Goal: Transaction & Acquisition: Subscribe to service/newsletter

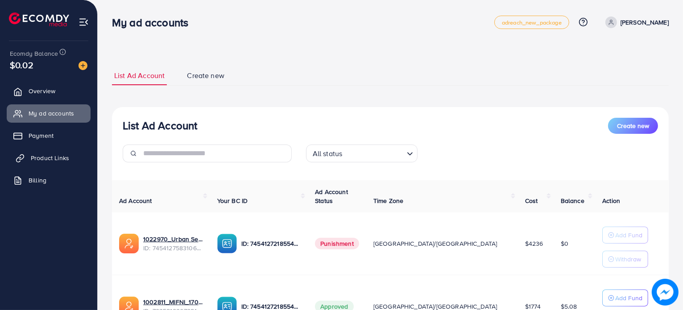
click at [59, 153] on span "Product Links" at bounding box center [50, 157] width 38 height 9
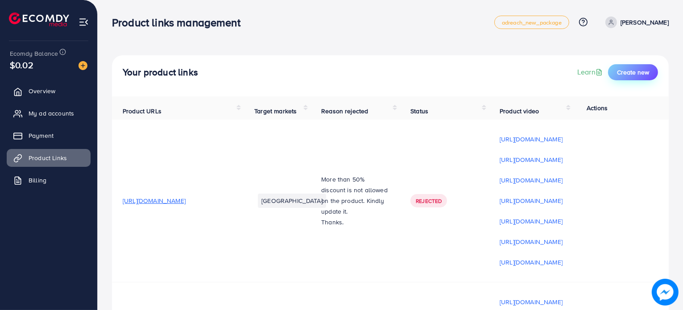
click at [630, 74] on span "Create new" at bounding box center [633, 72] width 32 height 9
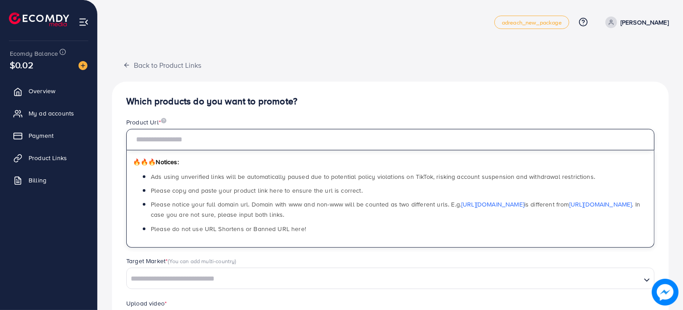
click at [226, 148] on input "text" at bounding box center [390, 139] width 528 height 21
paste input "**********"
type input "**********"
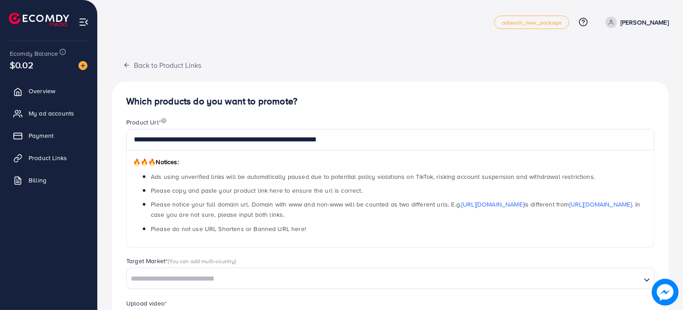
click at [346, 73] on div "**********" at bounding box center [390, 266] width 557 height 422
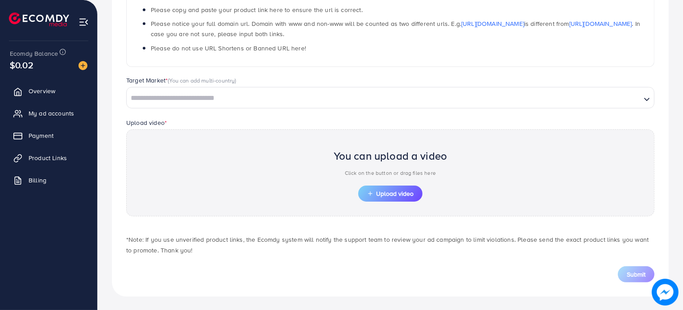
click at [271, 104] on div "Loading..." at bounding box center [390, 97] width 528 height 21
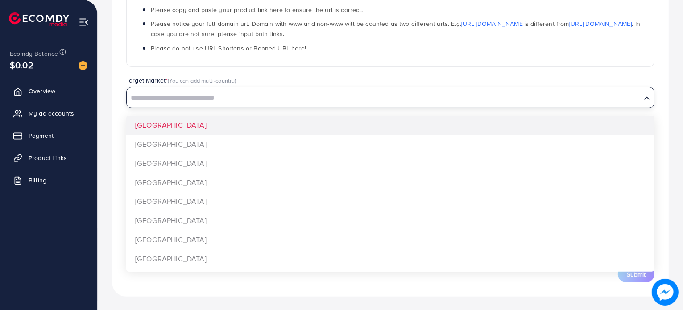
click at [275, 100] on input "Search for option" at bounding box center [384, 98] width 512 height 14
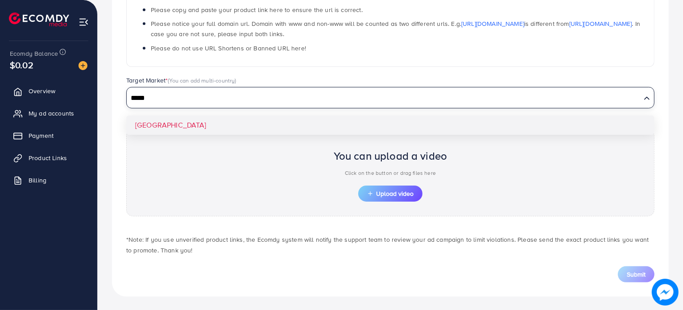
type input "*****"
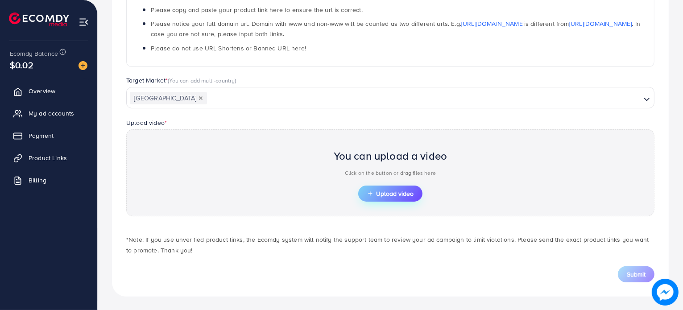
click at [404, 194] on span "Upload video" at bounding box center [390, 193] width 46 height 6
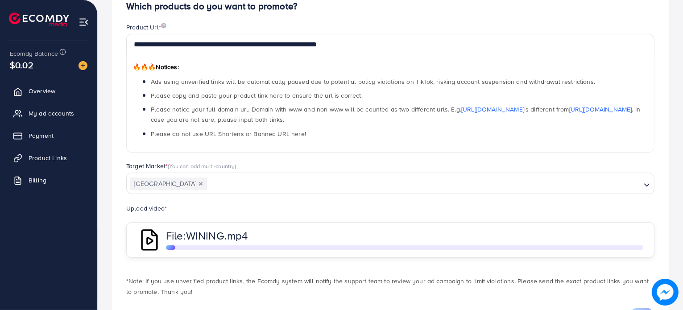
scroll to position [138, 0]
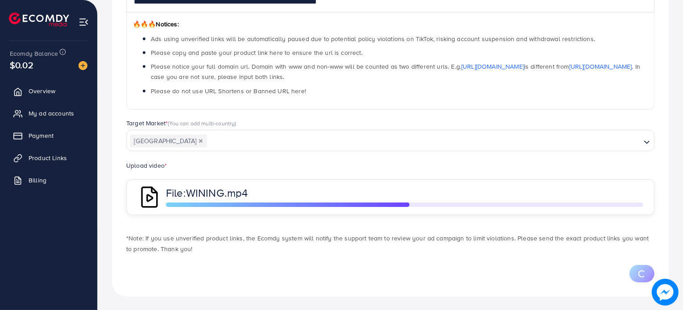
drag, startPoint x: 510, startPoint y: 245, endPoint x: 325, endPoint y: 255, distance: 185.3
click at [325, 255] on div "*Note: If you use unverified product links, the Ecomdy system will notify the s…" at bounding box center [390, 253] width 542 height 58
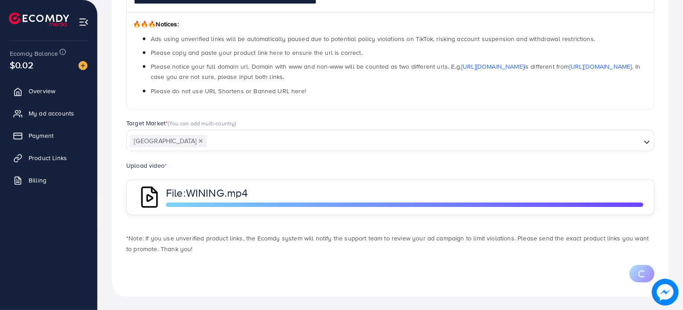
scroll to position [181, 0]
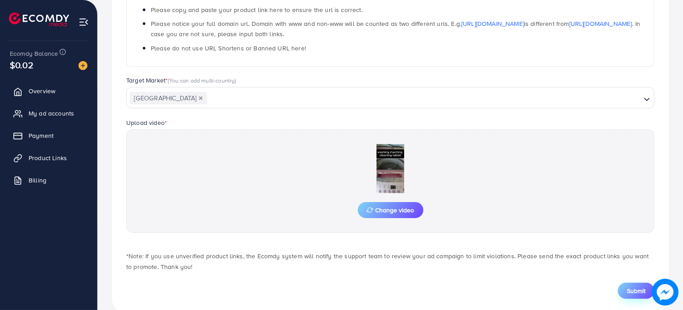
click at [641, 284] on button "Submit" at bounding box center [636, 291] width 37 height 16
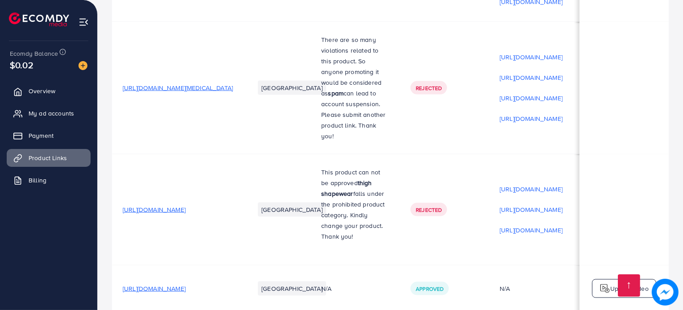
scroll to position [4806, 0]
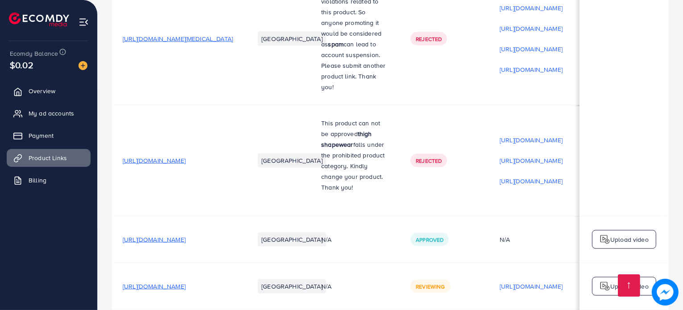
click at [639, 281] on p "Upload video" at bounding box center [629, 286] width 38 height 11
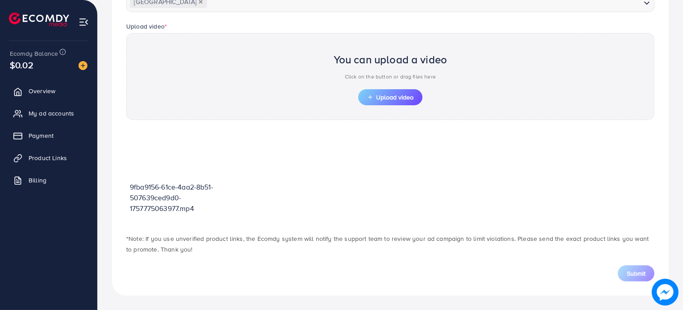
scroll to position [276, 0]
click at [405, 98] on span "Upload video" at bounding box center [390, 98] width 46 height 6
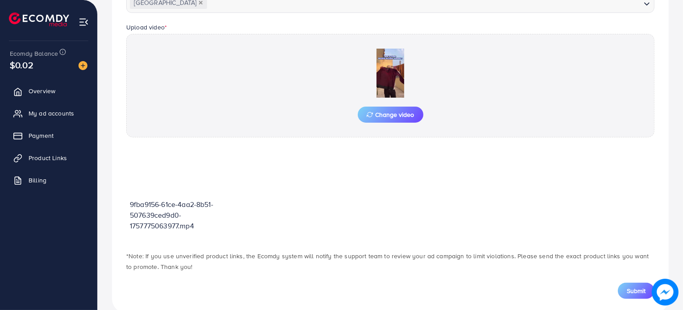
scroll to position [293, 0]
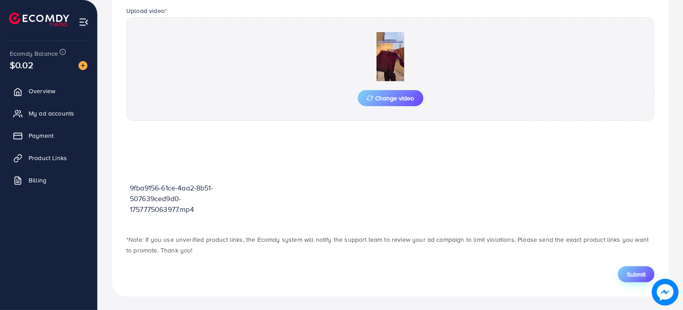
click at [641, 272] on span "Submit" at bounding box center [636, 274] width 19 height 9
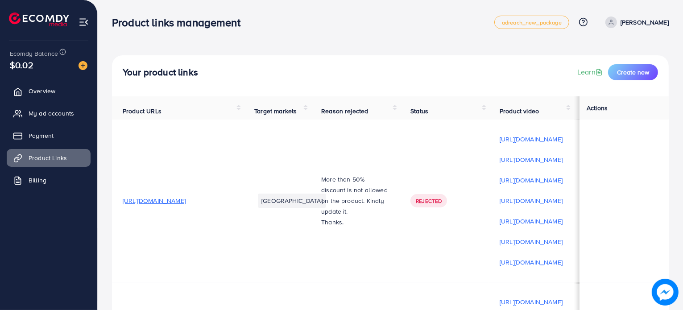
click at [657, 26] on p "[PERSON_NAME]" at bounding box center [644, 22] width 48 height 11
click at [596, 55] on icon at bounding box center [595, 53] width 7 height 7
select select "********"
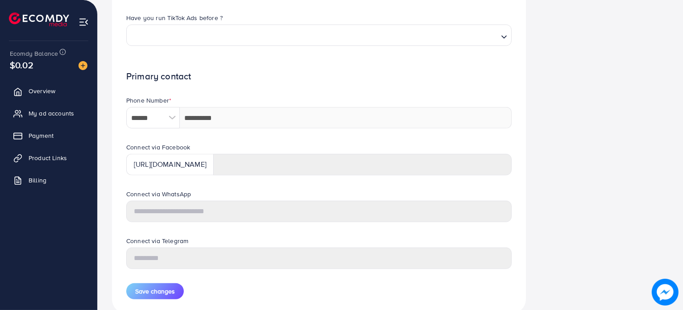
scroll to position [394, 0]
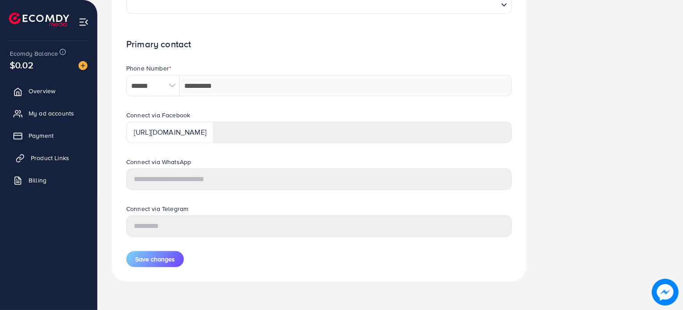
click at [56, 153] on link "Product Links" at bounding box center [49, 158] width 84 height 18
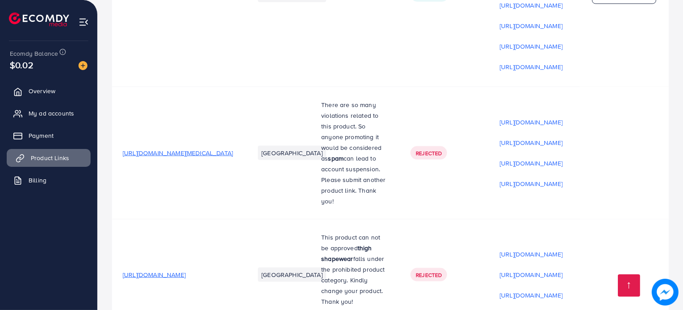
scroll to position [4818, 0]
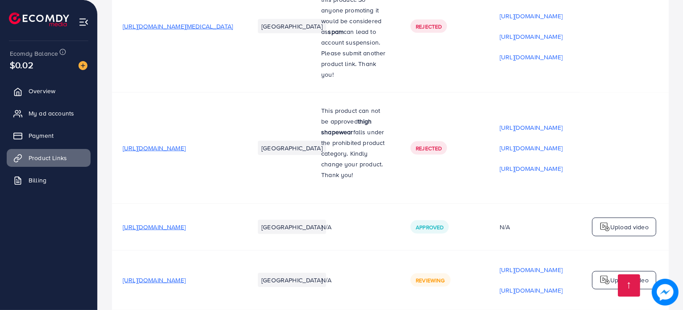
click at [186, 276] on span "[URL][DOMAIN_NAME]" at bounding box center [154, 280] width 63 height 9
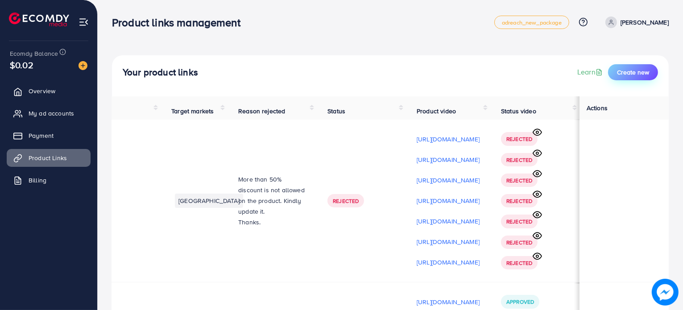
click at [651, 74] on button "Create new" at bounding box center [633, 72] width 50 height 16
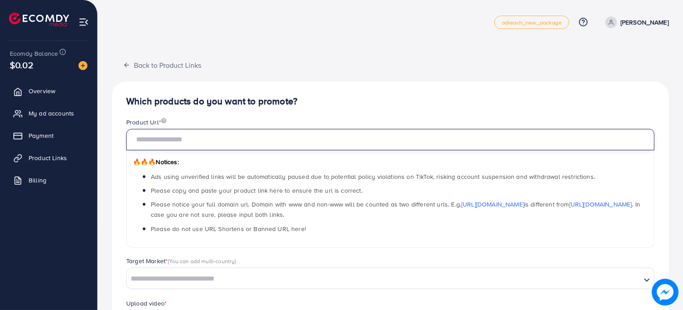
click at [210, 146] on input "text" at bounding box center [390, 139] width 528 height 21
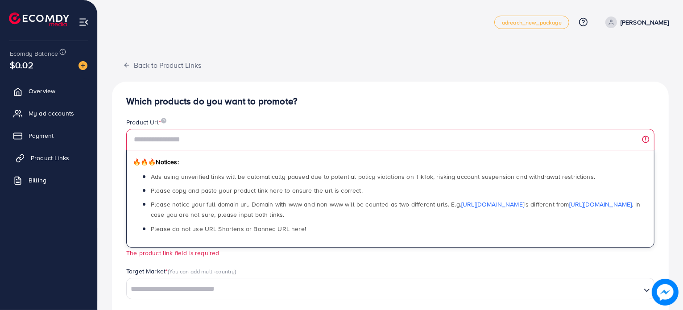
click at [55, 149] on link "Product Links" at bounding box center [49, 158] width 84 height 18
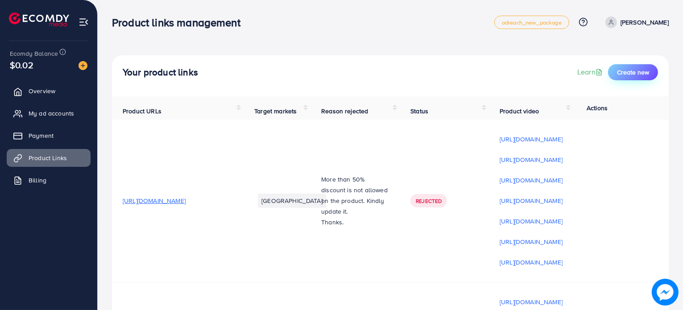
click at [632, 65] on button "Create new" at bounding box center [633, 72] width 50 height 16
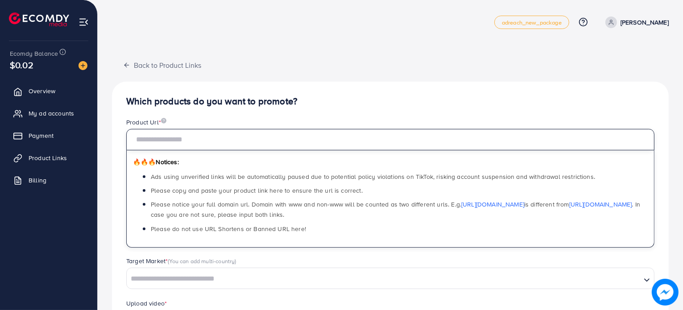
click at [268, 144] on input "text" at bounding box center [390, 139] width 528 height 21
paste input "**********"
type input "**********"
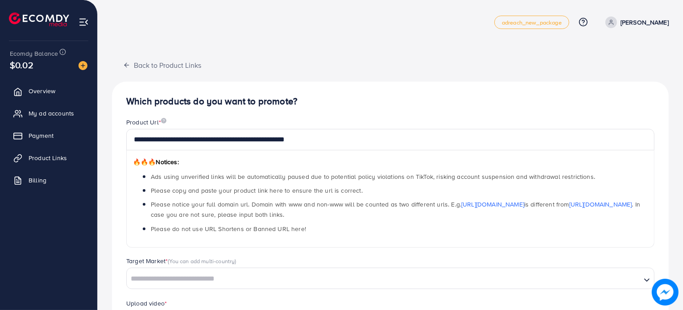
click at [288, 123] on div "Product Url *" at bounding box center [390, 123] width 528 height 11
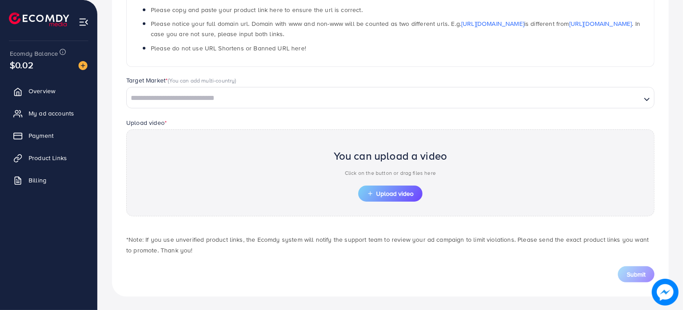
scroll to position [180, 0]
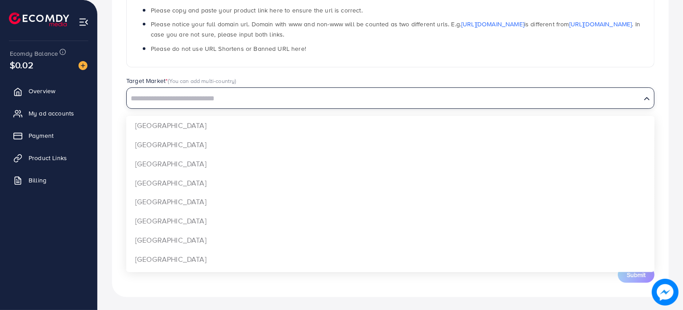
click at [290, 103] on input "Search for option" at bounding box center [384, 99] width 512 height 14
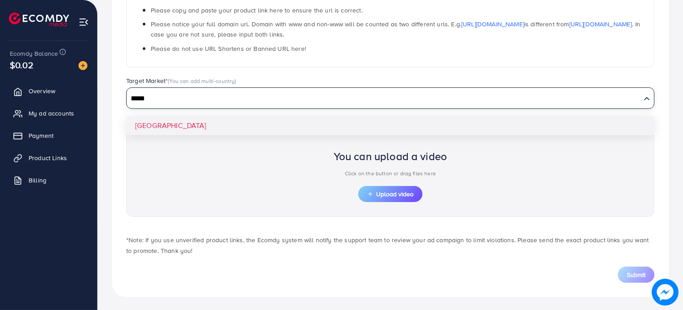
type input "*****"
click at [293, 122] on div "**********" at bounding box center [390, 99] width 557 height 396
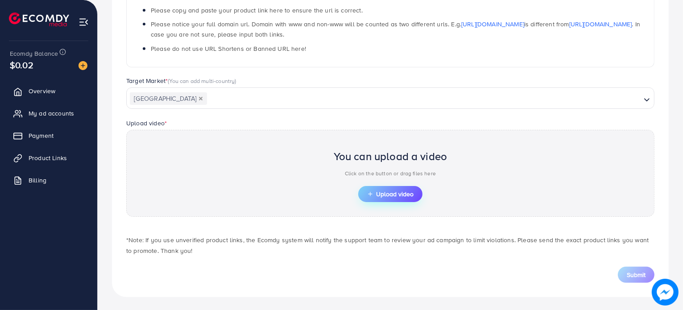
click at [392, 187] on button "Upload video" at bounding box center [390, 194] width 64 height 16
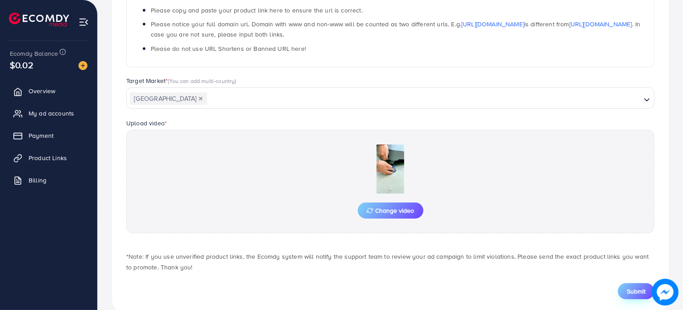
click at [638, 292] on span "Submit" at bounding box center [636, 291] width 19 height 9
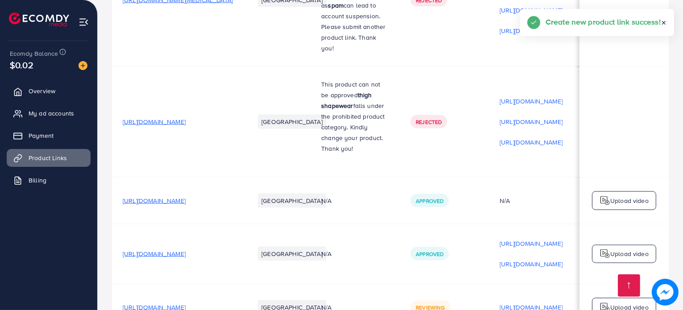
scroll to position [4865, 0]
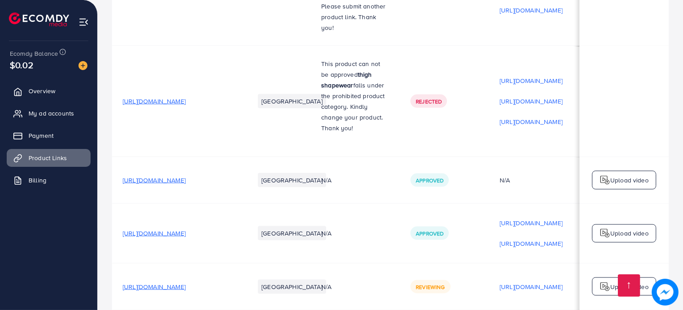
click at [642, 281] on p "Upload video" at bounding box center [629, 286] width 38 height 11
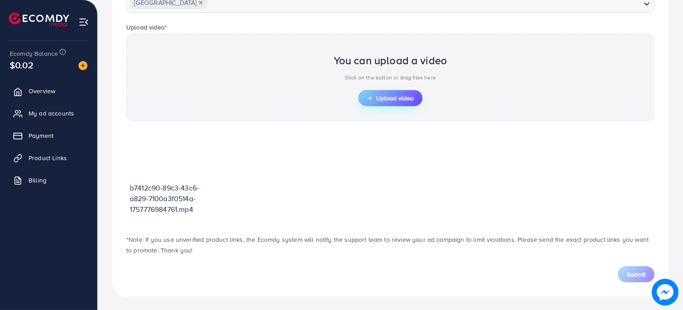
click at [416, 94] on button "Upload video" at bounding box center [390, 98] width 64 height 16
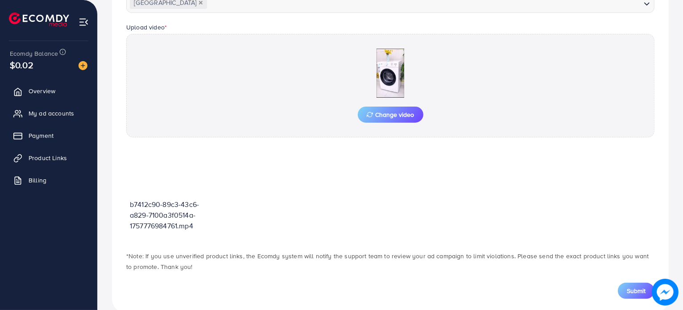
click at [643, 295] on button "Submit" at bounding box center [636, 291] width 37 height 16
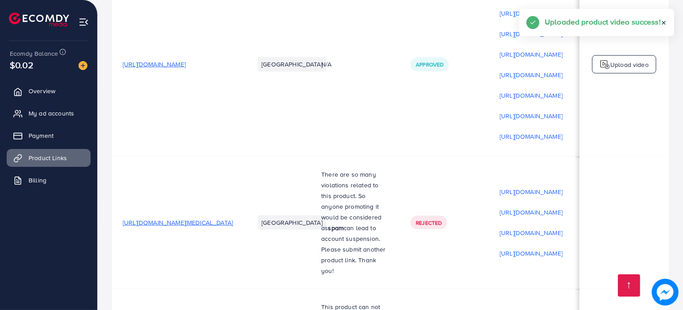
scroll to position [4877, 0]
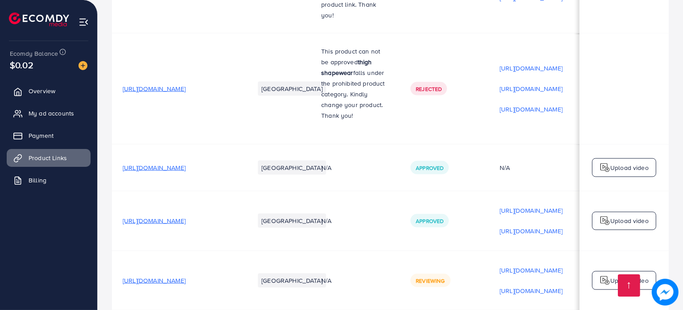
click at [610, 251] on td "Upload video" at bounding box center [623, 281] width 89 height 60
click at [617, 271] on div "Upload video" at bounding box center [624, 280] width 64 height 19
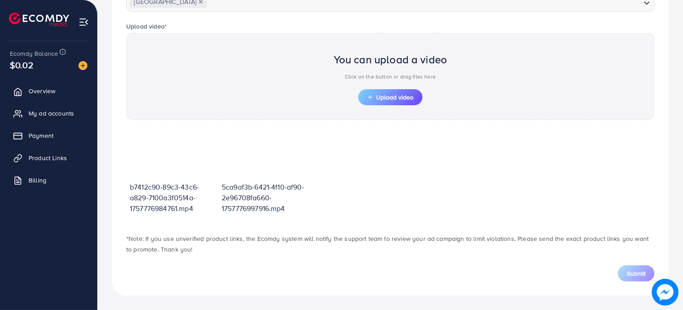
scroll to position [276, 0]
click at [408, 102] on button "Upload video" at bounding box center [390, 98] width 64 height 16
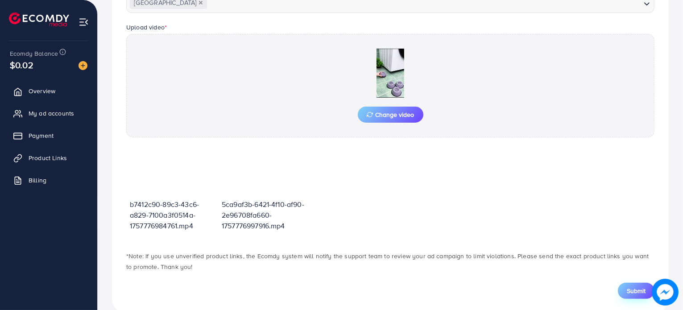
click at [628, 291] on span "Submit" at bounding box center [636, 290] width 19 height 9
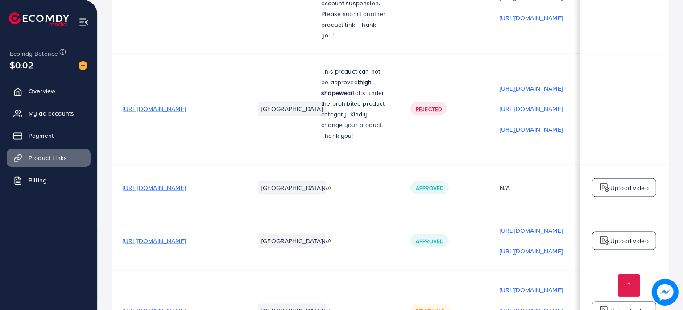
scroll to position [4898, 0]
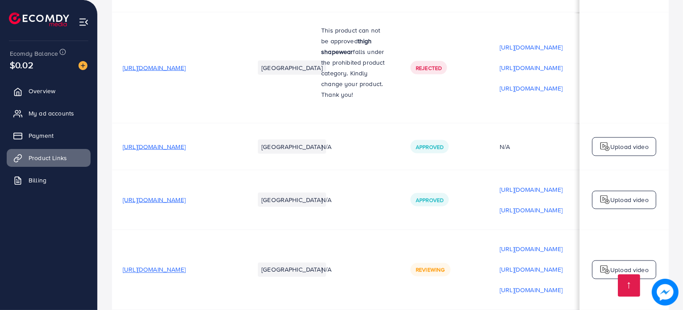
click at [648, 260] on div "Upload video" at bounding box center [624, 269] width 64 height 19
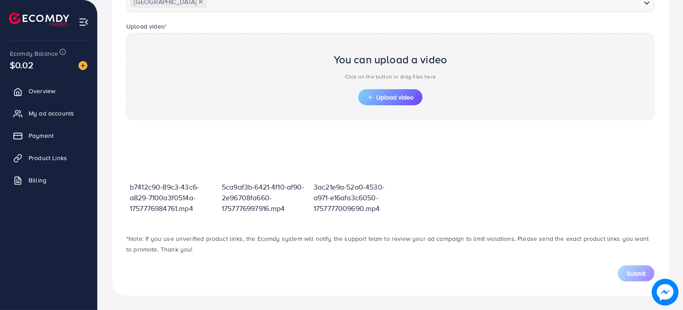
scroll to position [276, 0]
click at [404, 98] on span "Upload video" at bounding box center [390, 98] width 46 height 6
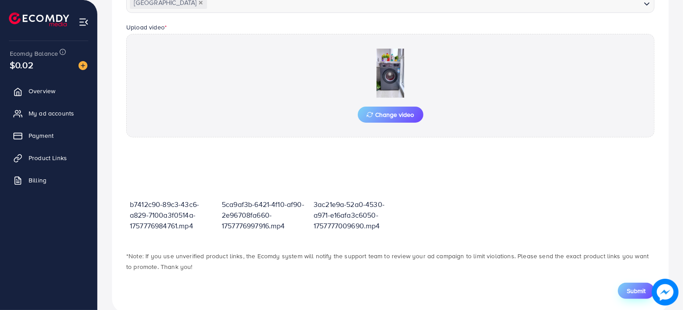
click at [628, 289] on span "Submit" at bounding box center [636, 290] width 19 height 9
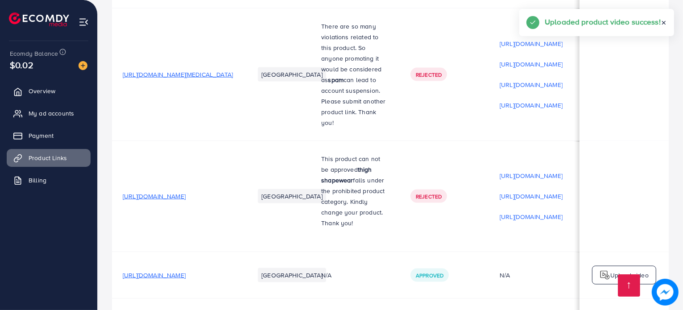
scroll to position [4919, 0]
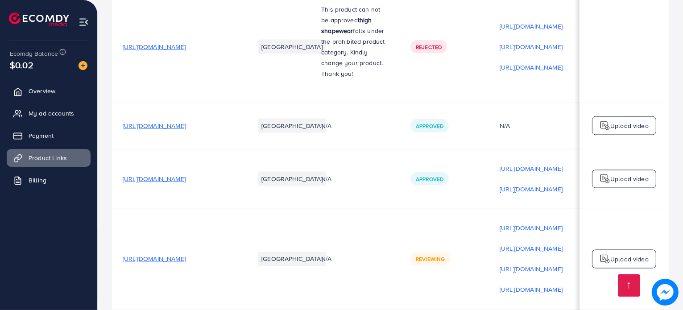
click at [604, 226] on td "Upload video" at bounding box center [623, 259] width 89 height 101
click at [616, 254] on p "Upload video" at bounding box center [629, 259] width 38 height 11
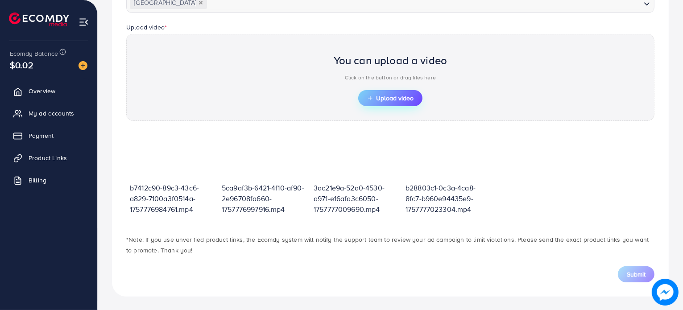
click at [385, 99] on span "Upload video" at bounding box center [390, 98] width 46 height 6
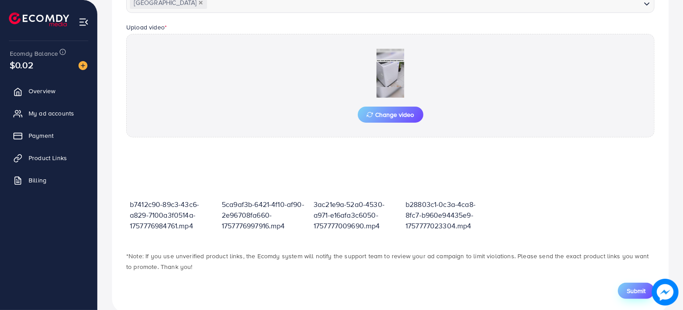
click at [638, 290] on span "Submit" at bounding box center [636, 290] width 19 height 9
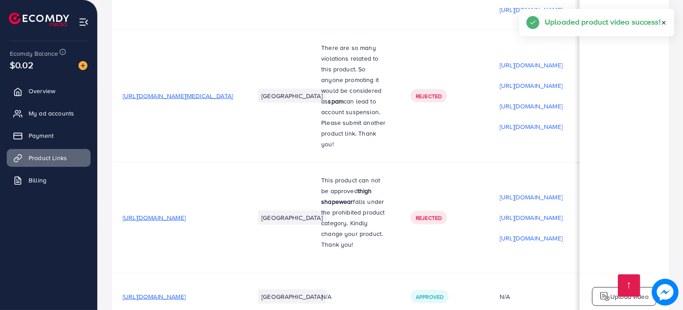
scroll to position [4939, 0]
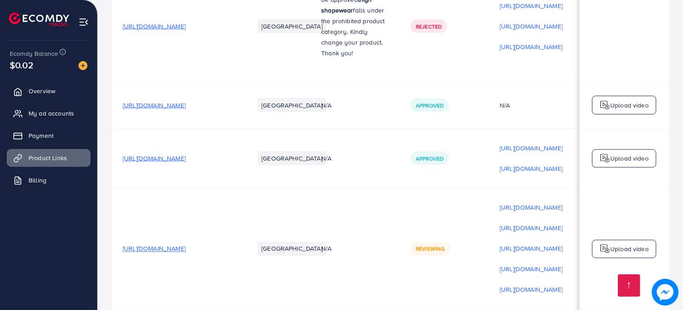
click at [626, 243] on p "Upload video" at bounding box center [629, 248] width 38 height 11
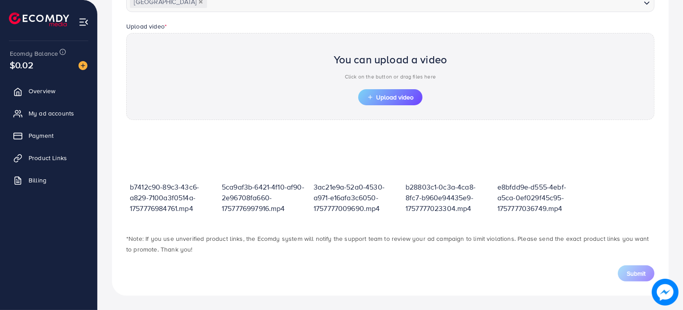
scroll to position [276, 0]
click at [390, 91] on button "Upload video" at bounding box center [390, 98] width 64 height 16
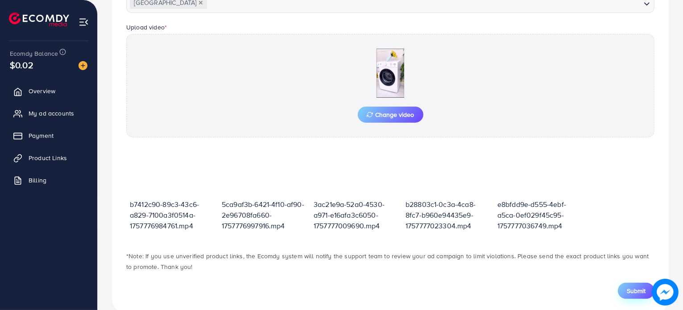
click at [639, 290] on span "Submit" at bounding box center [636, 290] width 19 height 9
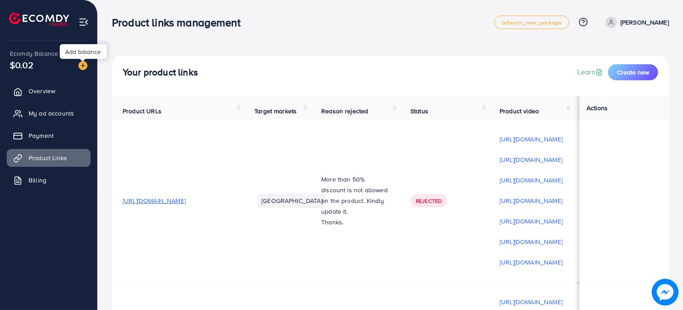
click at [85, 67] on img at bounding box center [82, 65] width 9 height 9
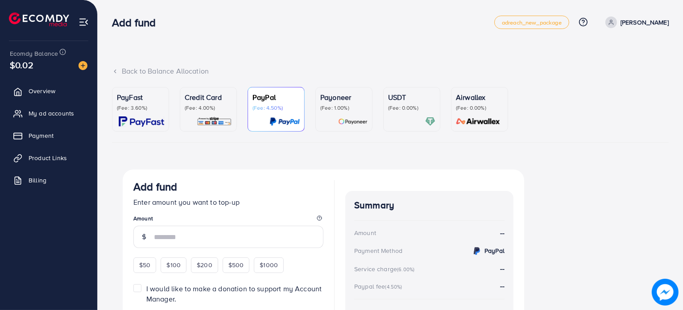
click at [409, 100] on p "USDT" at bounding box center [411, 97] width 47 height 11
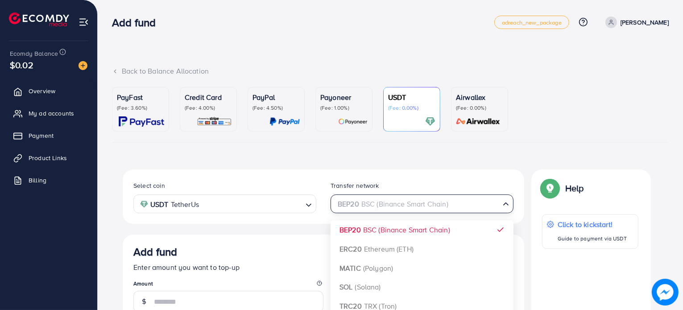
click at [400, 204] on div "BEP20 BSC (Binance Smart Chain)" at bounding box center [417, 203] width 166 height 16
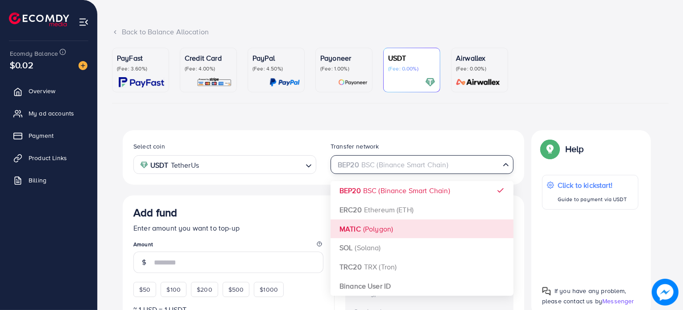
scroll to position [39, 0]
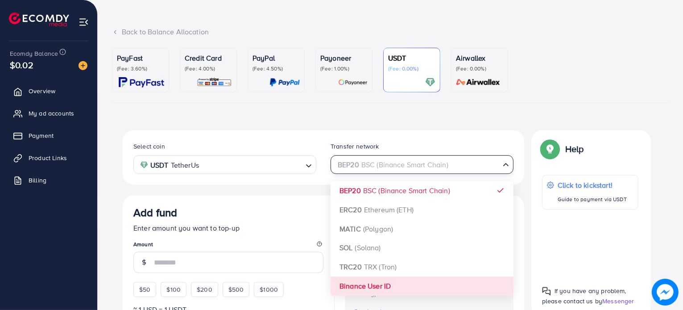
click at [383, 286] on div "Select coin USDT TetherUs Loading... Transfer network BEP20 BSC (Binance Smart …" at bounding box center [323, 270] width 401 height 281
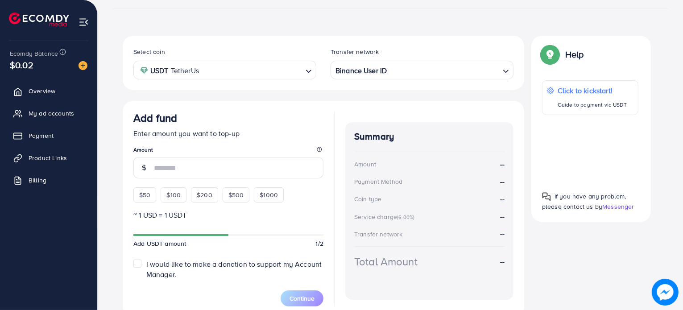
scroll to position [141, 0]
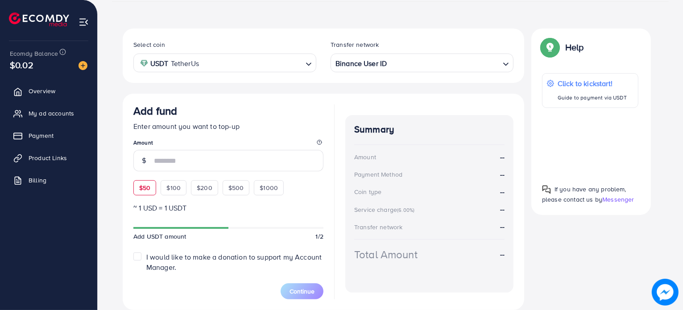
click at [152, 192] on div "$50" at bounding box center [144, 187] width 23 height 15
type input "**"
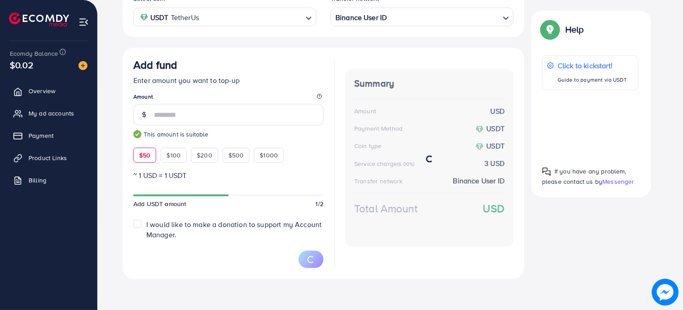
scroll to position [186, 0]
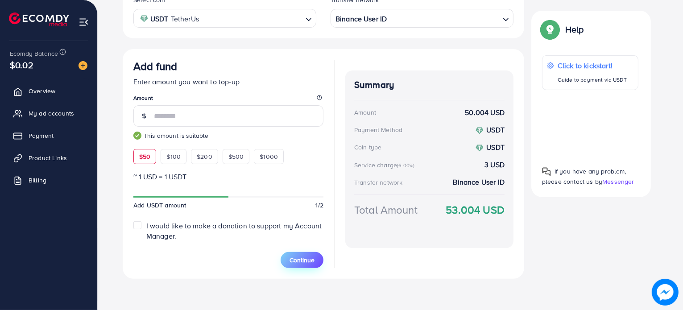
click at [312, 258] on span "Continue" at bounding box center [301, 260] width 25 height 9
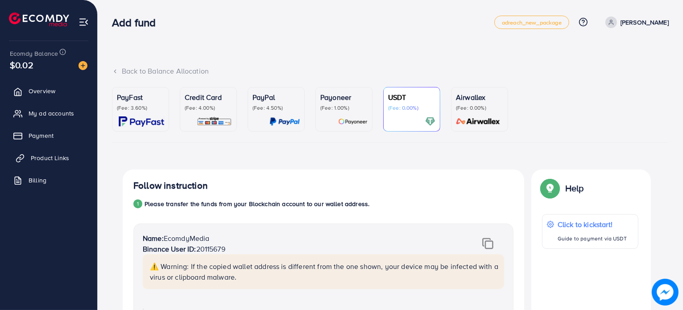
click at [54, 159] on span "Product Links" at bounding box center [50, 157] width 38 height 9
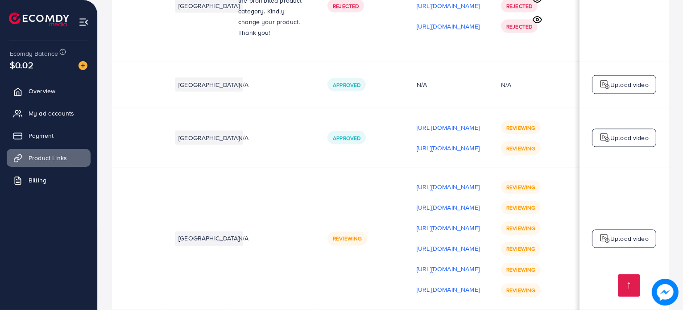
scroll to position [0, 152]
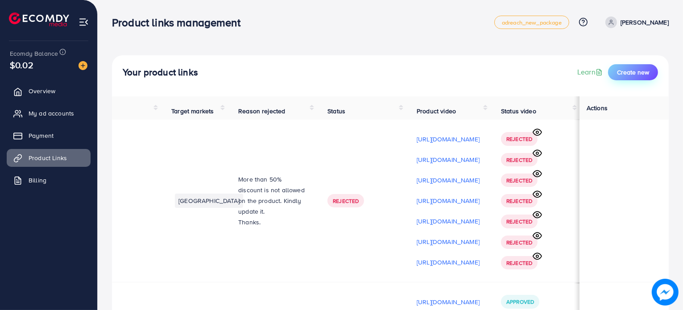
click at [624, 74] on span "Create new" at bounding box center [633, 72] width 32 height 9
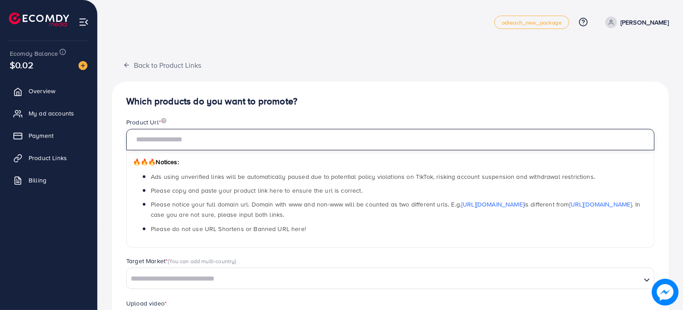
click at [285, 143] on input "text" at bounding box center [390, 139] width 528 height 21
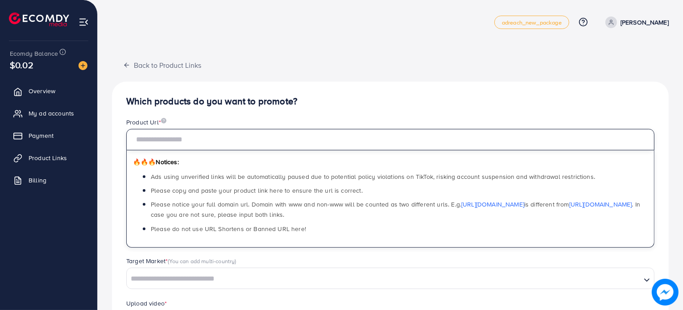
paste input "**********"
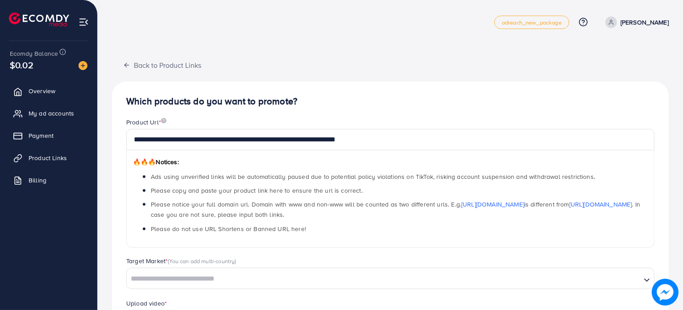
click at [293, 101] on h4 "Which products do you want to promote?" at bounding box center [390, 101] width 528 height 11
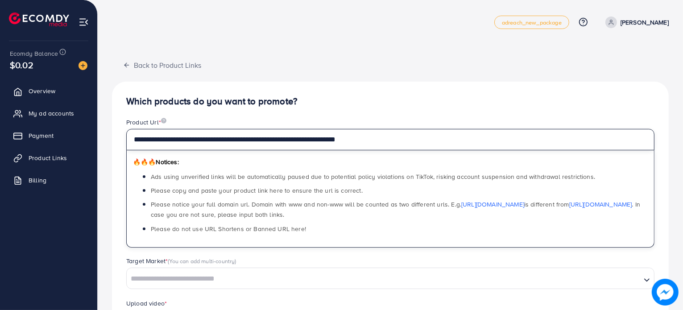
drag, startPoint x: 454, startPoint y: 144, endPoint x: 279, endPoint y: 148, distance: 174.9
click at [279, 148] on input "**********" at bounding box center [390, 139] width 528 height 21
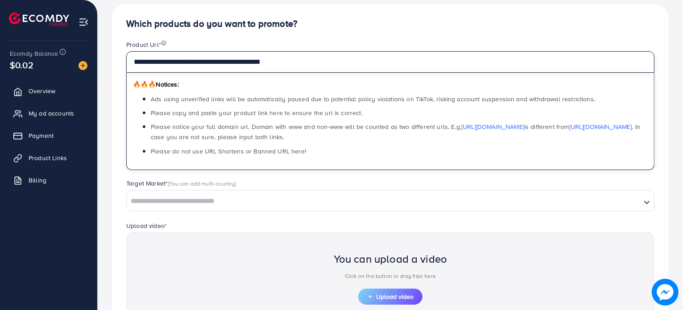
scroll to position [78, 0]
type input "**********"
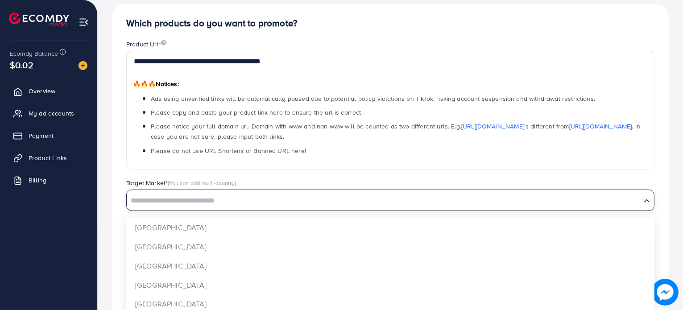
click at [268, 203] on input "Search for option" at bounding box center [384, 201] width 512 height 14
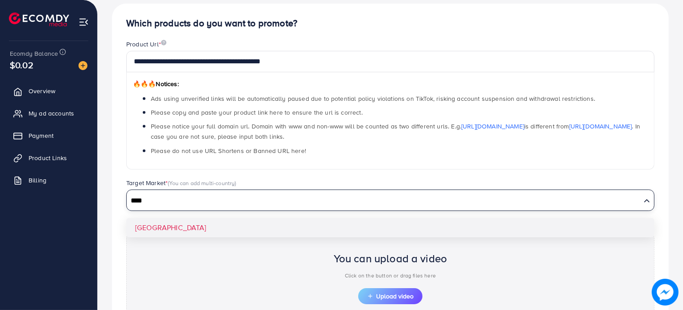
type input "****"
click at [268, 230] on div "**********" at bounding box center [390, 202] width 557 height 396
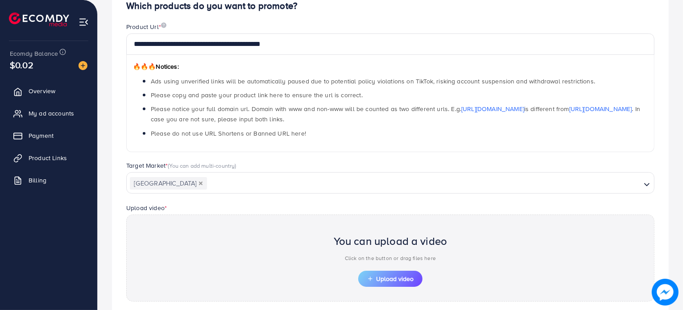
scroll to position [96, 0]
click at [407, 277] on span "Upload video" at bounding box center [390, 278] width 46 height 6
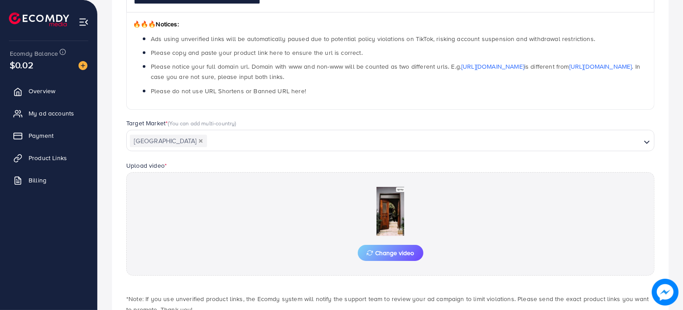
scroll to position [197, 0]
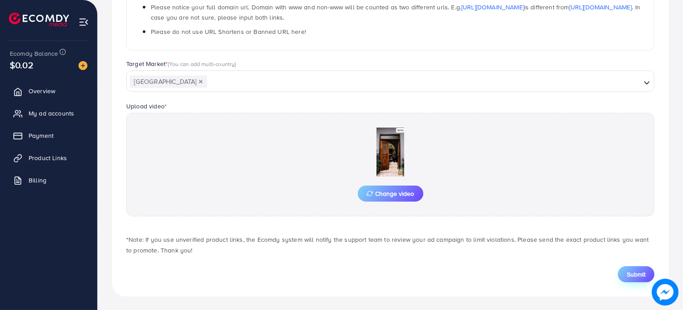
click at [638, 275] on span "Submit" at bounding box center [636, 274] width 19 height 9
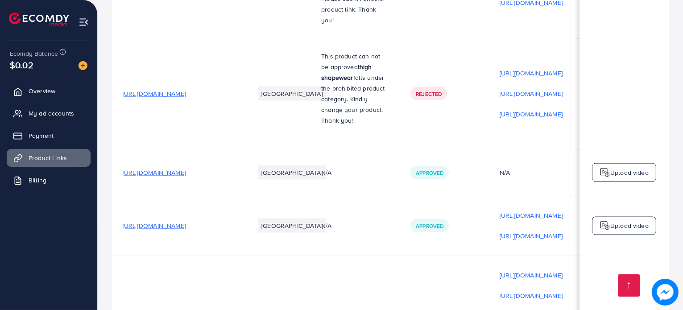
scroll to position [5007, 0]
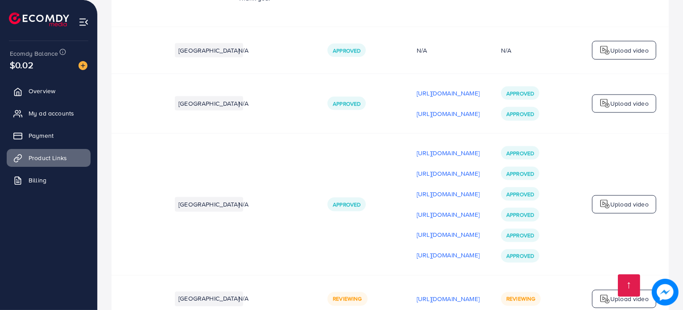
scroll to position [5007, 0]
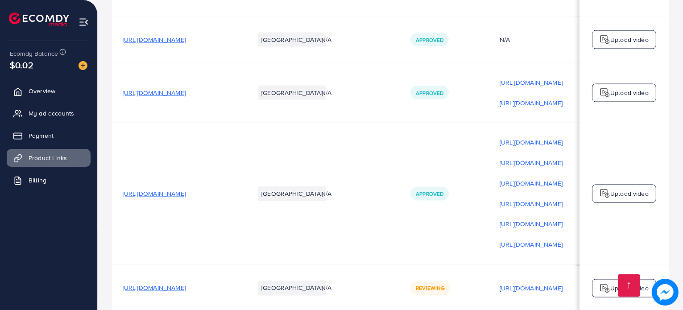
scroll to position [0, 150]
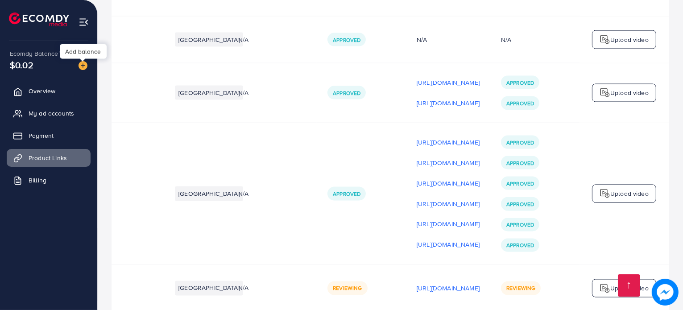
click at [80, 66] on img at bounding box center [82, 65] width 9 height 9
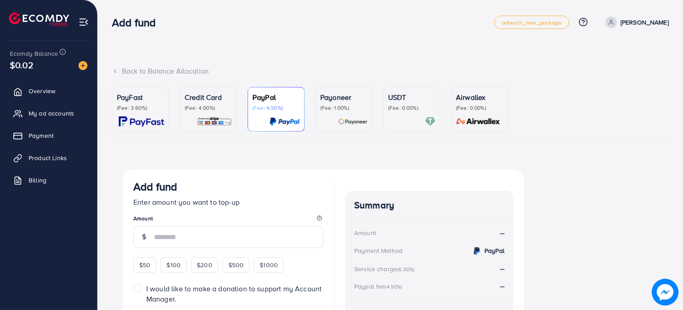
click at [423, 124] on div at bounding box center [411, 121] width 47 height 10
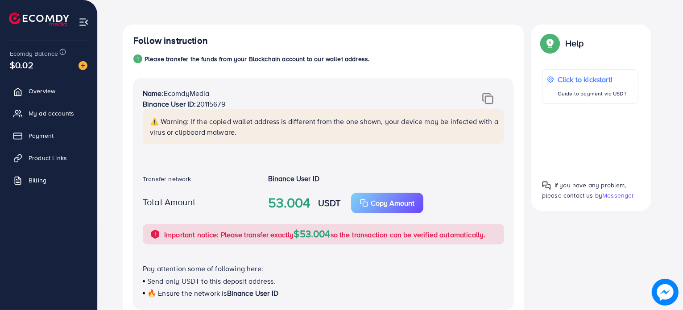
scroll to position [207, 0]
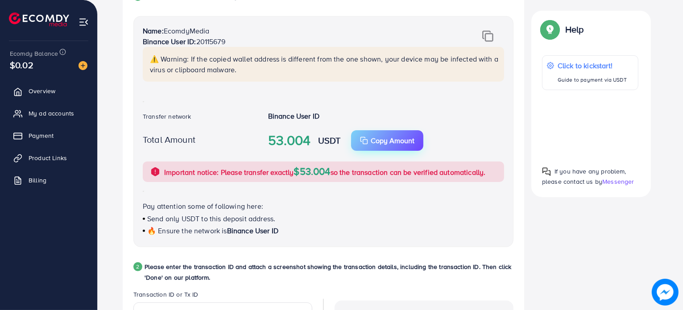
click at [407, 140] on p "Copy Amount" at bounding box center [393, 140] width 44 height 11
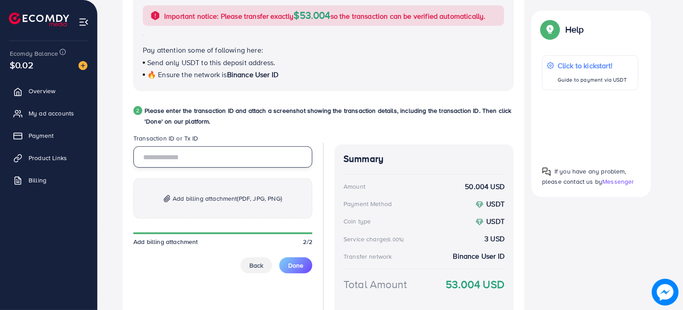
click at [219, 151] on input "text" at bounding box center [222, 156] width 179 height 21
paste input "**********"
type input "**********"
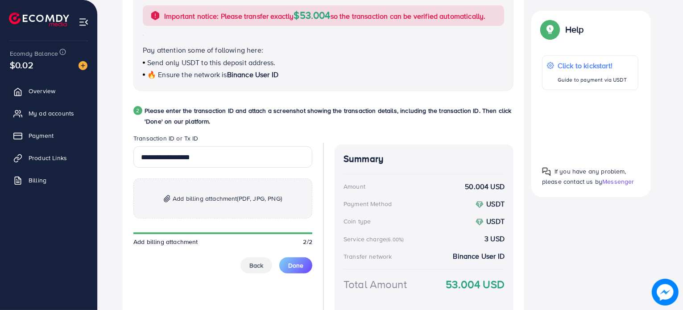
click at [219, 178] on p "Add billing attachment (PDF, JPG, PNG)" at bounding box center [222, 198] width 179 height 40
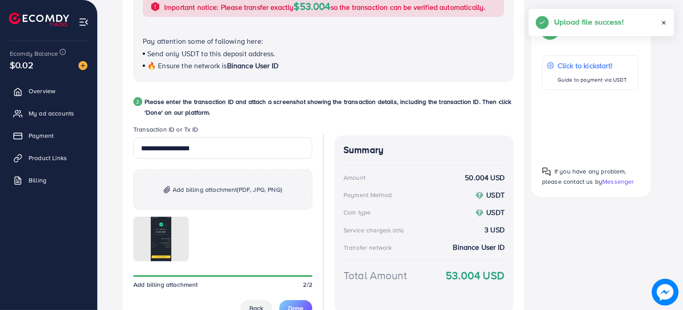
scroll to position [428, 0]
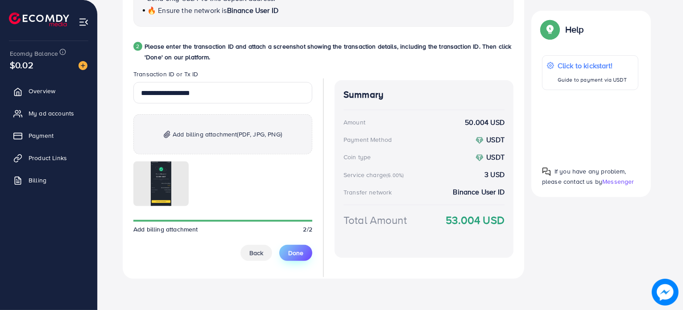
click at [299, 253] on span "Done" at bounding box center [295, 252] width 15 height 9
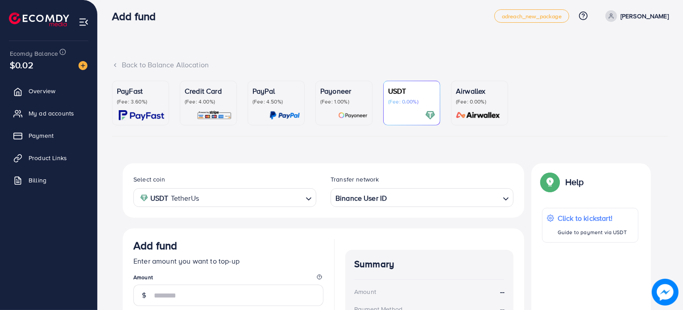
scroll to position [0, 0]
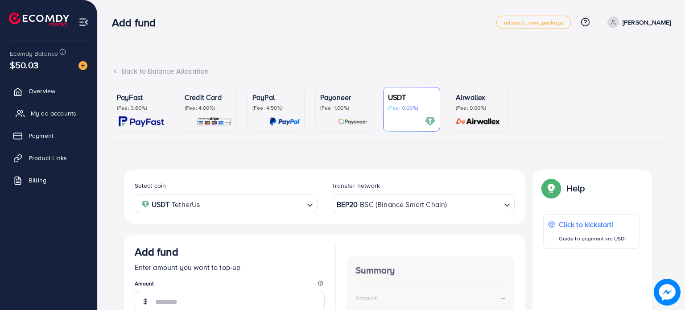
click at [63, 116] on span "My ad accounts" at bounding box center [53, 113] width 45 height 9
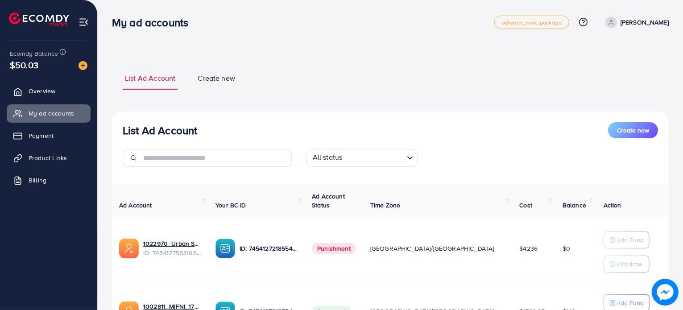
scroll to position [96, 0]
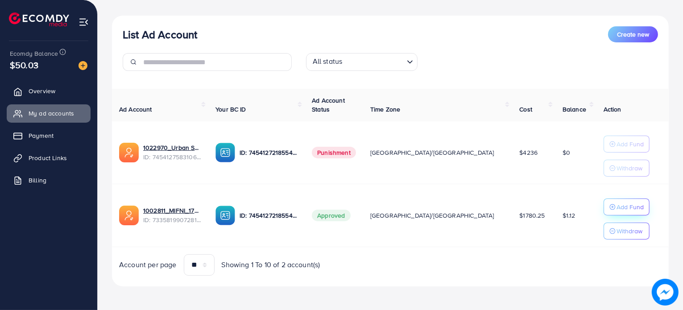
click at [616, 210] on p "Add Fund" at bounding box center [629, 207] width 27 height 11
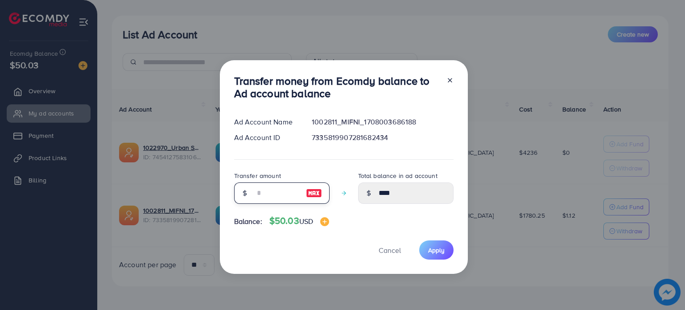
click at [275, 194] on input "number" at bounding box center [277, 192] width 45 height 21
type input "**"
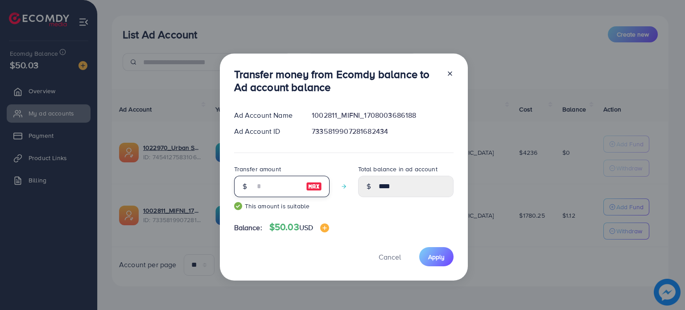
type input "*****"
type input "**"
click at [435, 256] on span "Apply" at bounding box center [436, 256] width 17 height 9
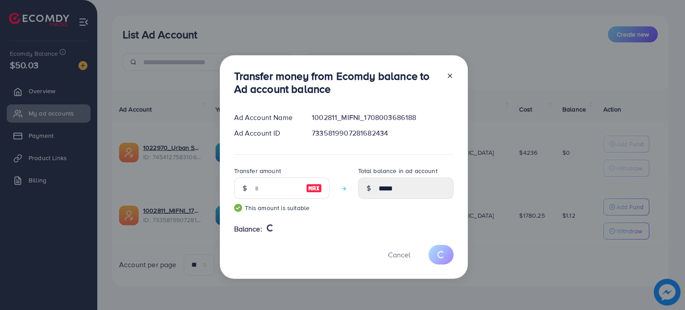
type input "****"
